Goal: Information Seeking & Learning: Learn about a topic

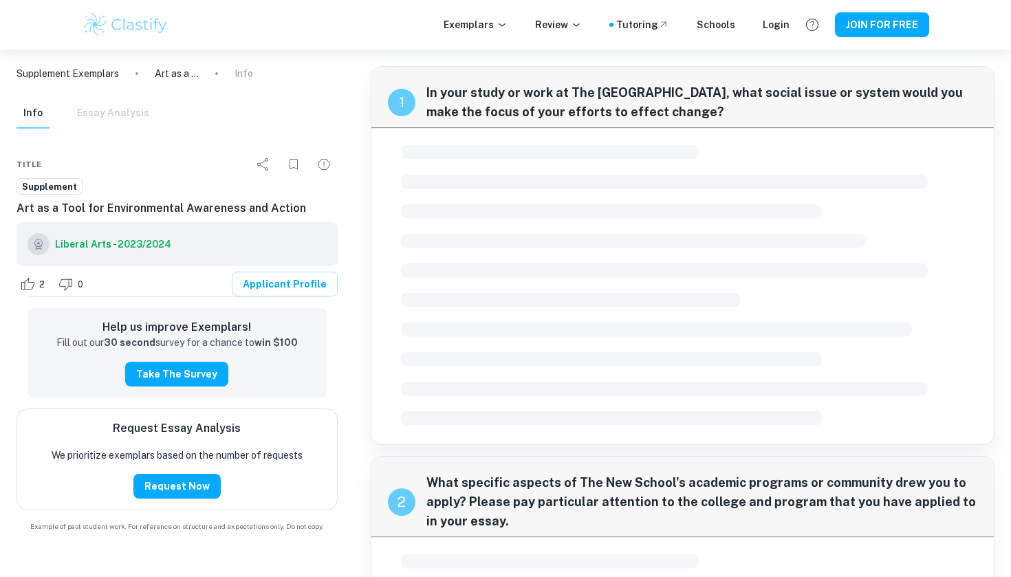
scroll to position [50, 0]
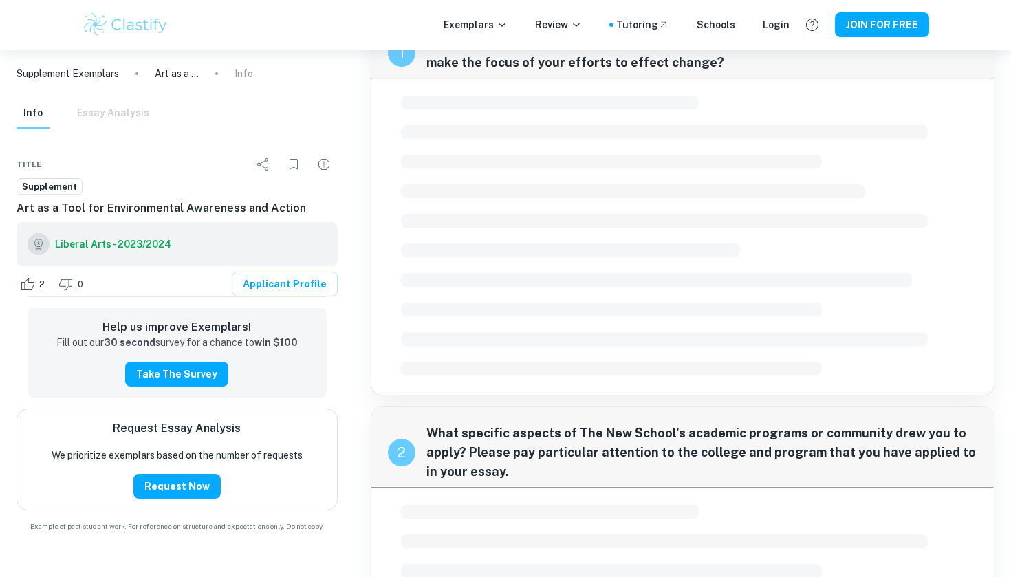
click at [845, 241] on div at bounding box center [682, 235] width 563 height 290
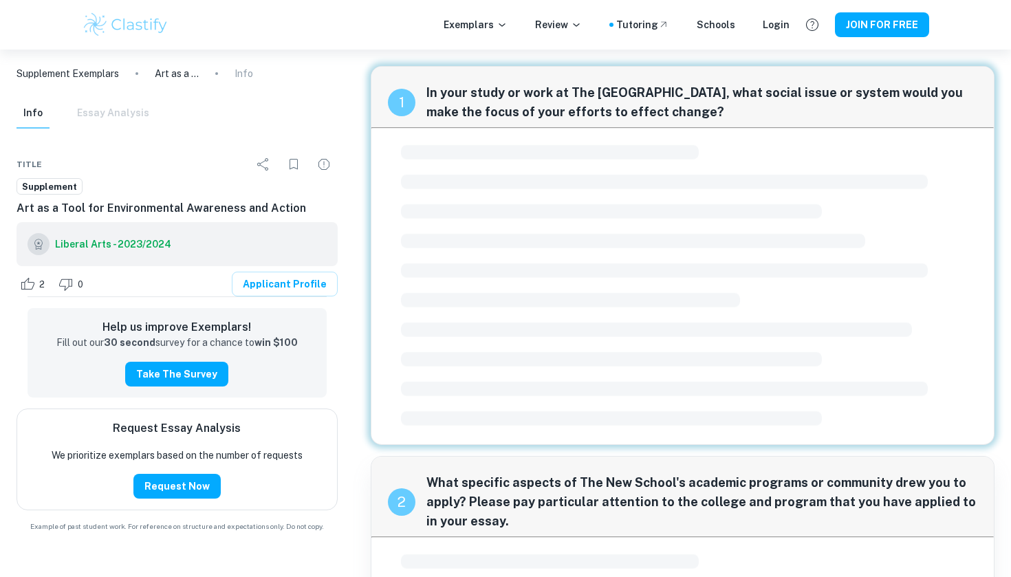
click at [696, 142] on div at bounding box center [682, 285] width 563 height 290
click at [606, 82] on div "1 In your study or work at The New School, what social issue or system would yo…" at bounding box center [683, 97] width 623 height 61
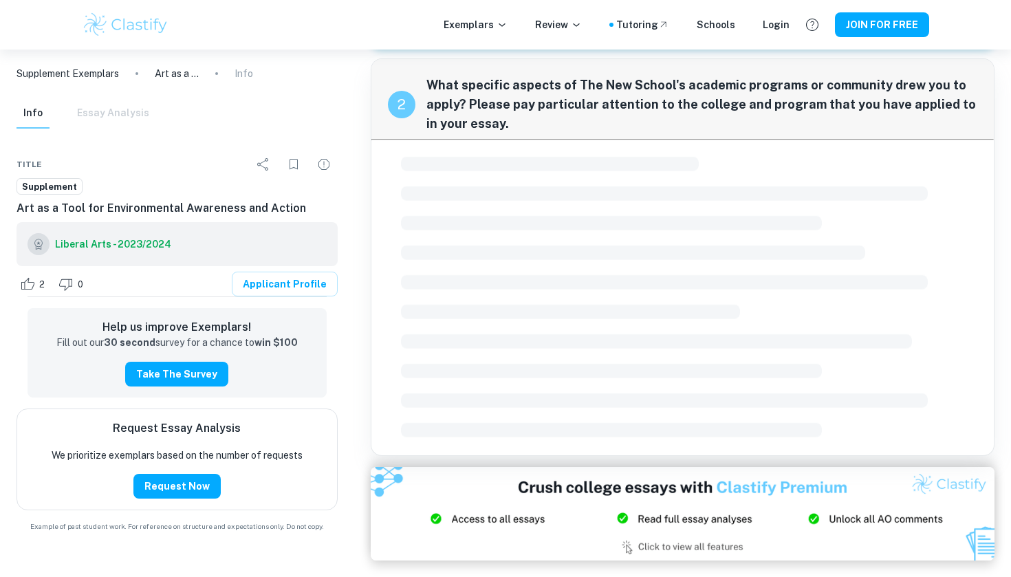
scroll to position [400, 0]
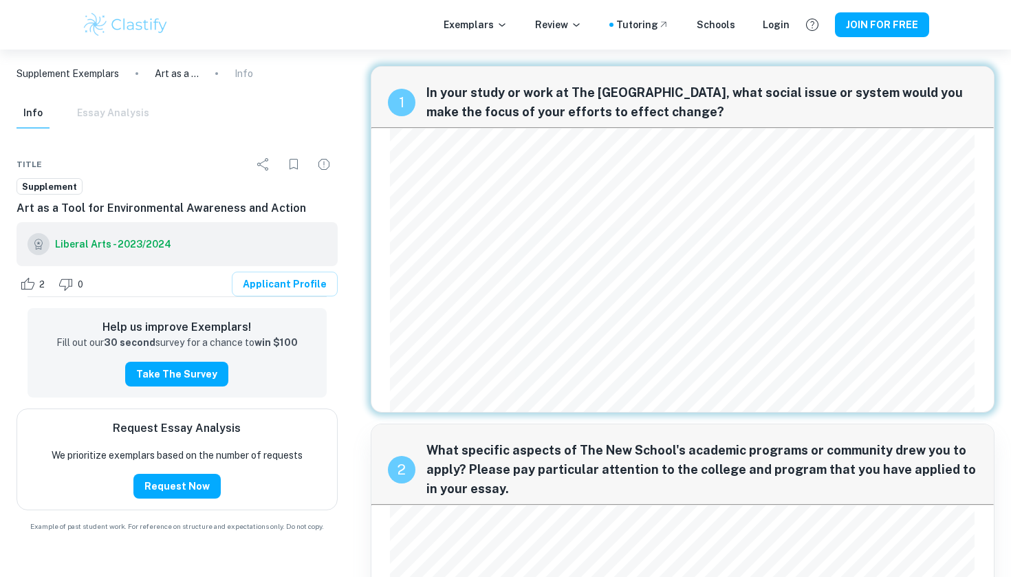
click at [897, 386] on div "1 In your study or work at The New School, what social issue or system would yo…" at bounding box center [683, 423] width 647 height 736
click at [599, 80] on div "1 In your study or work at The New School, what social issue or system would yo…" at bounding box center [683, 97] width 623 height 61
click at [599, 100] on span "In your study or work at The [GEOGRAPHIC_DATA], what social issue or system wou…" at bounding box center [703, 102] width 552 height 39
